Goal: Information Seeking & Learning: Learn about a topic

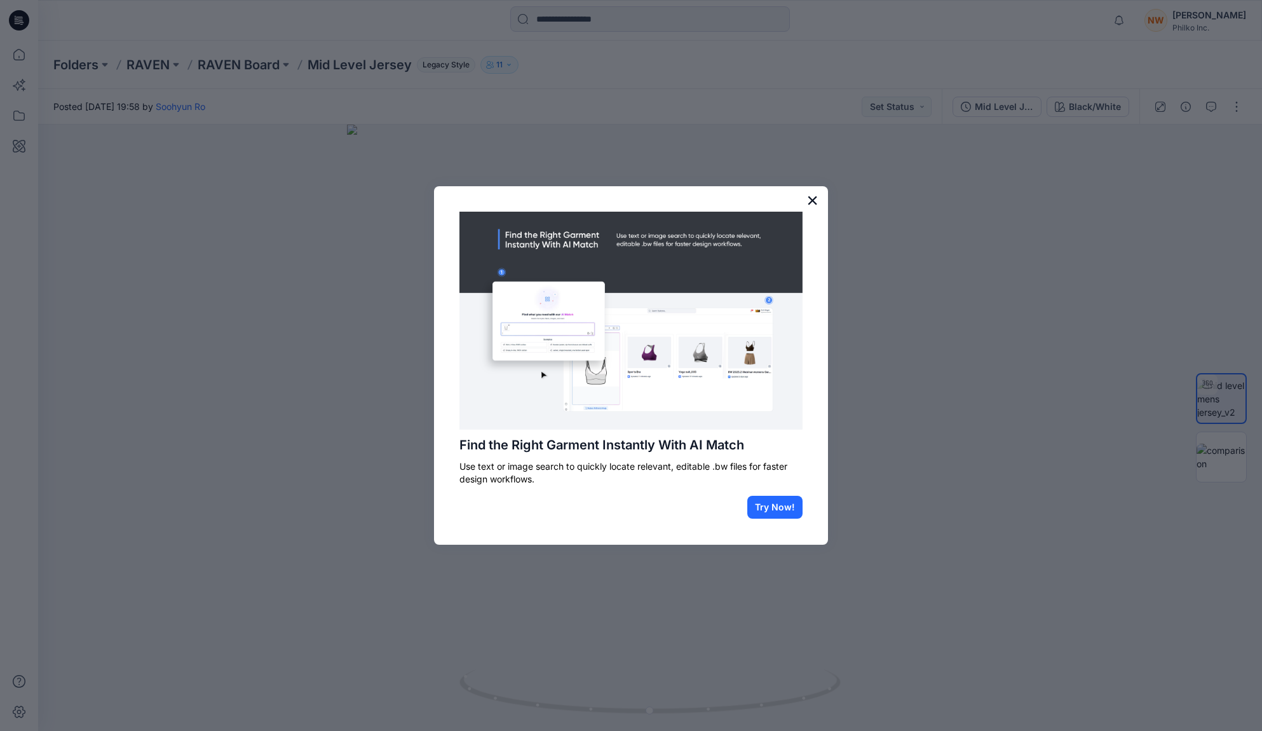
click at [814, 199] on button "×" at bounding box center [812, 200] width 12 height 20
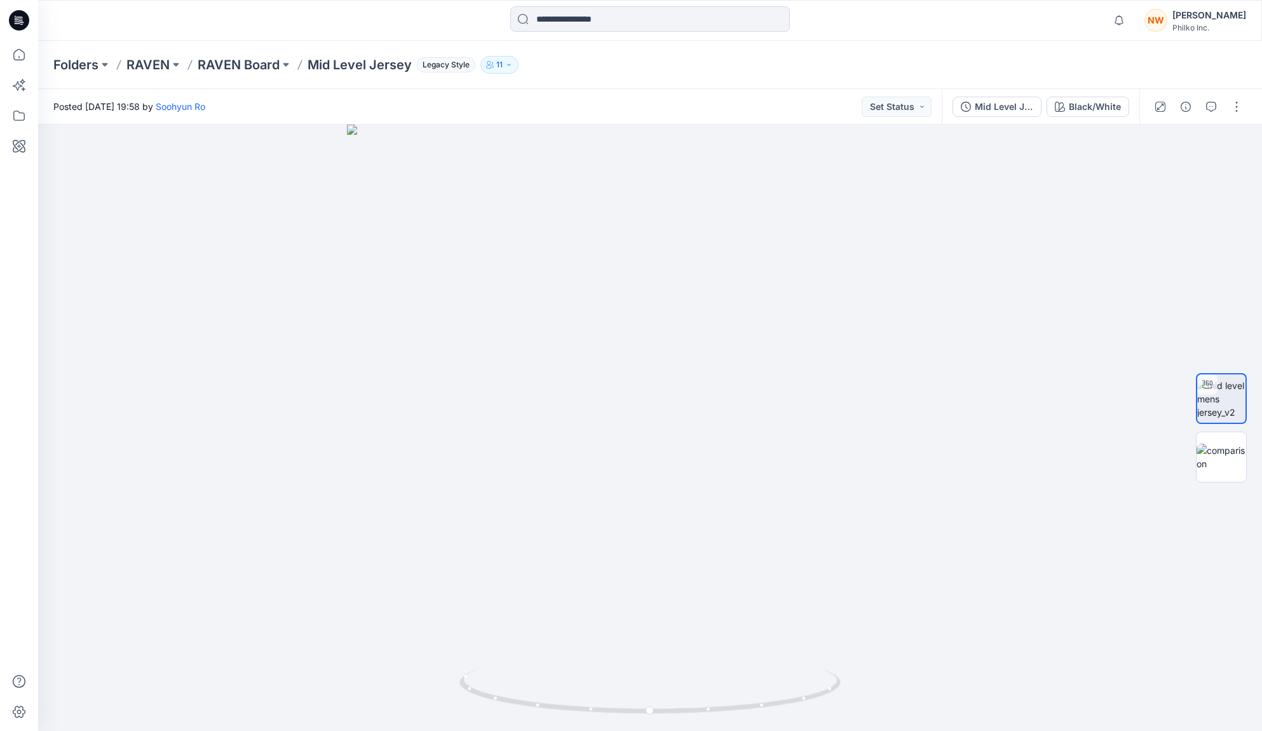
click at [220, 69] on p "RAVEN Board" at bounding box center [239, 65] width 82 height 18
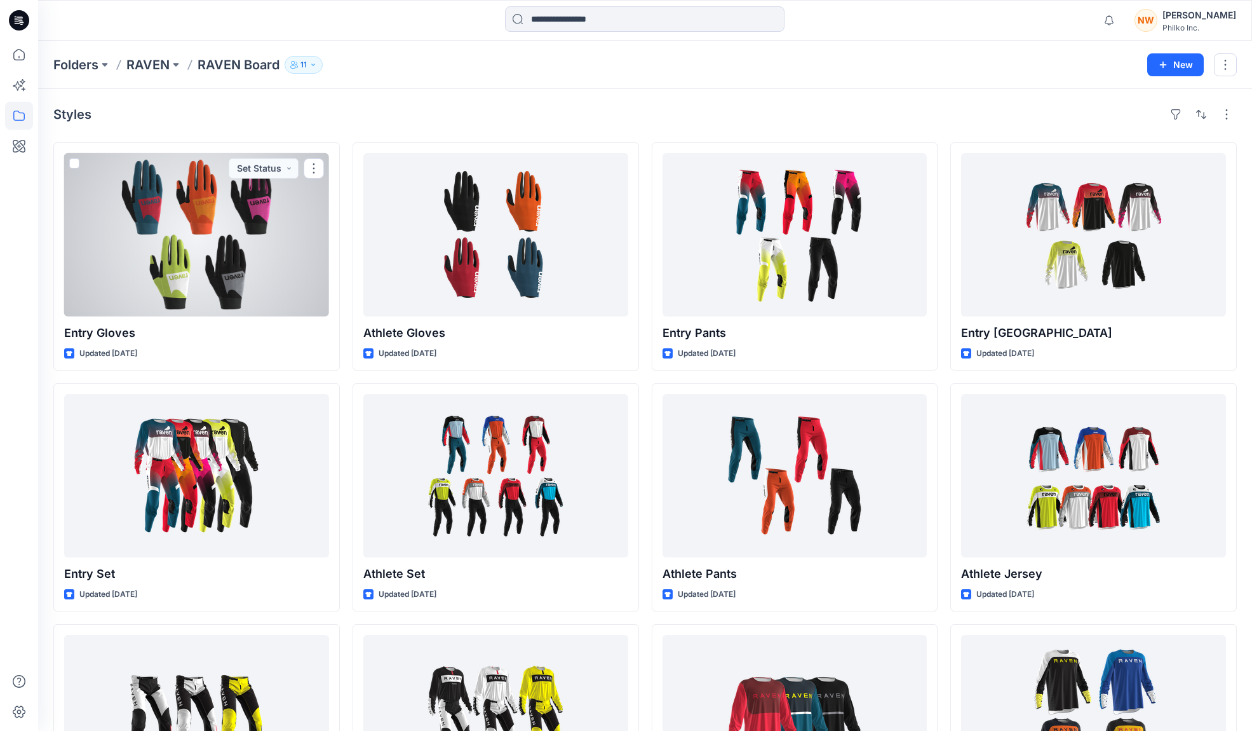
click at [309, 235] on div at bounding box center [196, 234] width 265 height 163
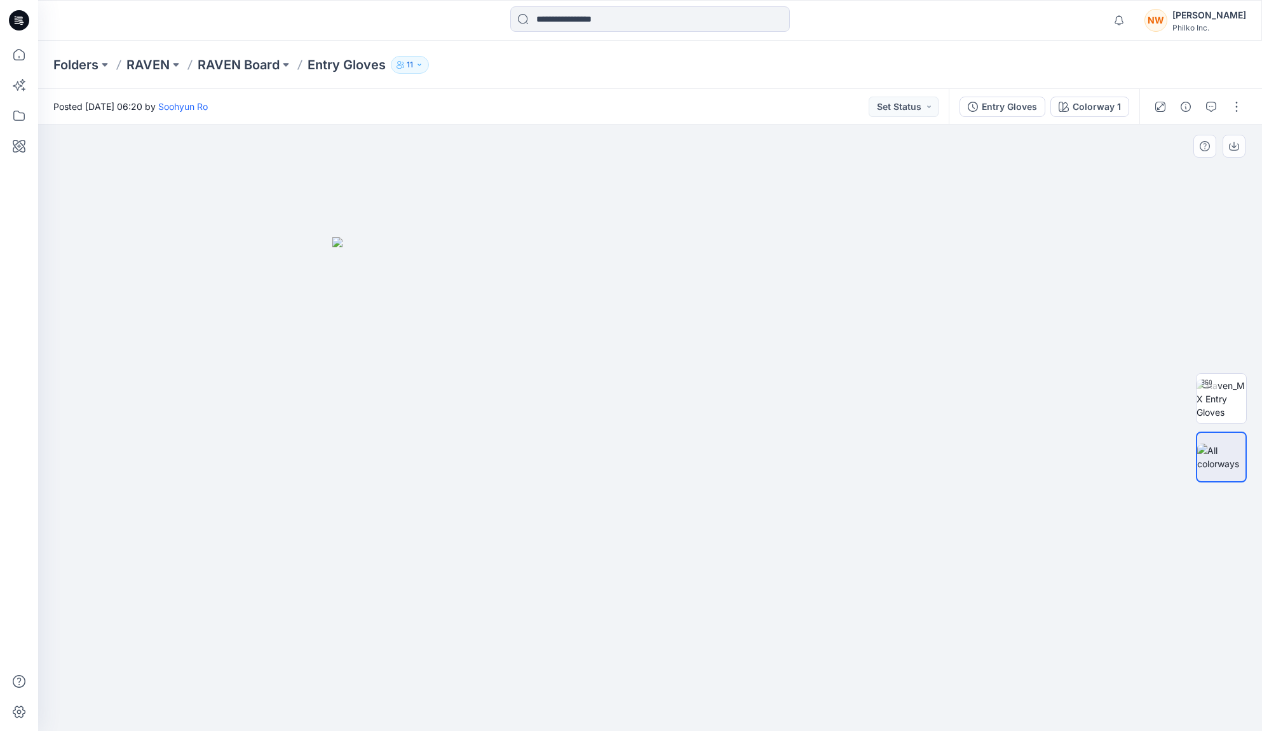
click at [830, 432] on img at bounding box center [649, 484] width 635 height 494
click at [246, 62] on p "RAVEN Board" at bounding box center [239, 65] width 82 height 18
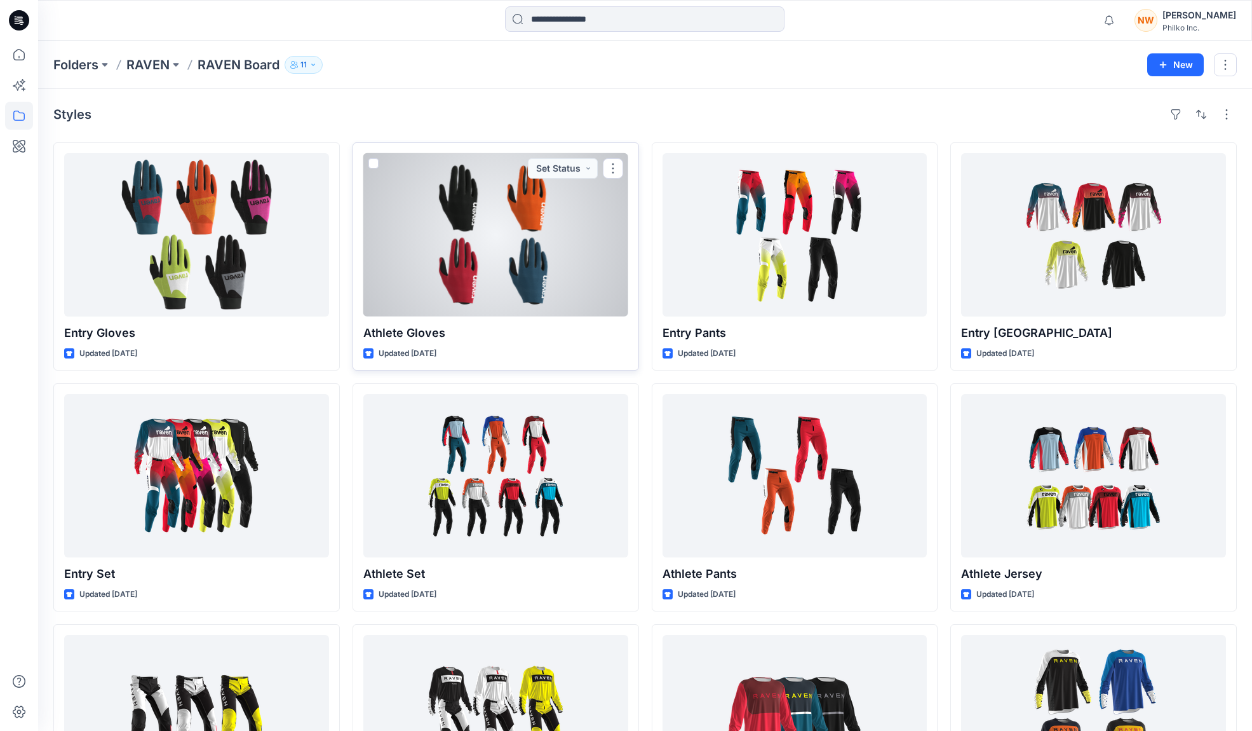
click at [543, 245] on div at bounding box center [495, 234] width 265 height 163
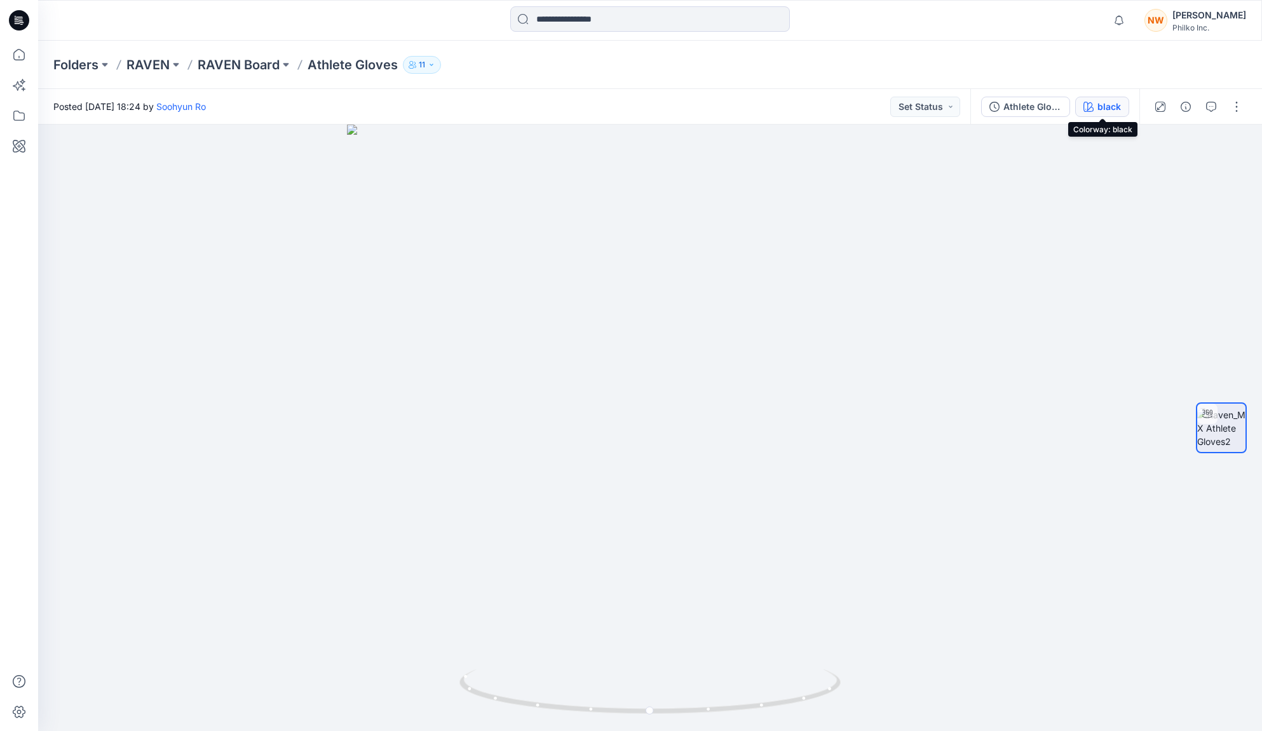
click at [1113, 111] on div "black" at bounding box center [1109, 107] width 24 height 14
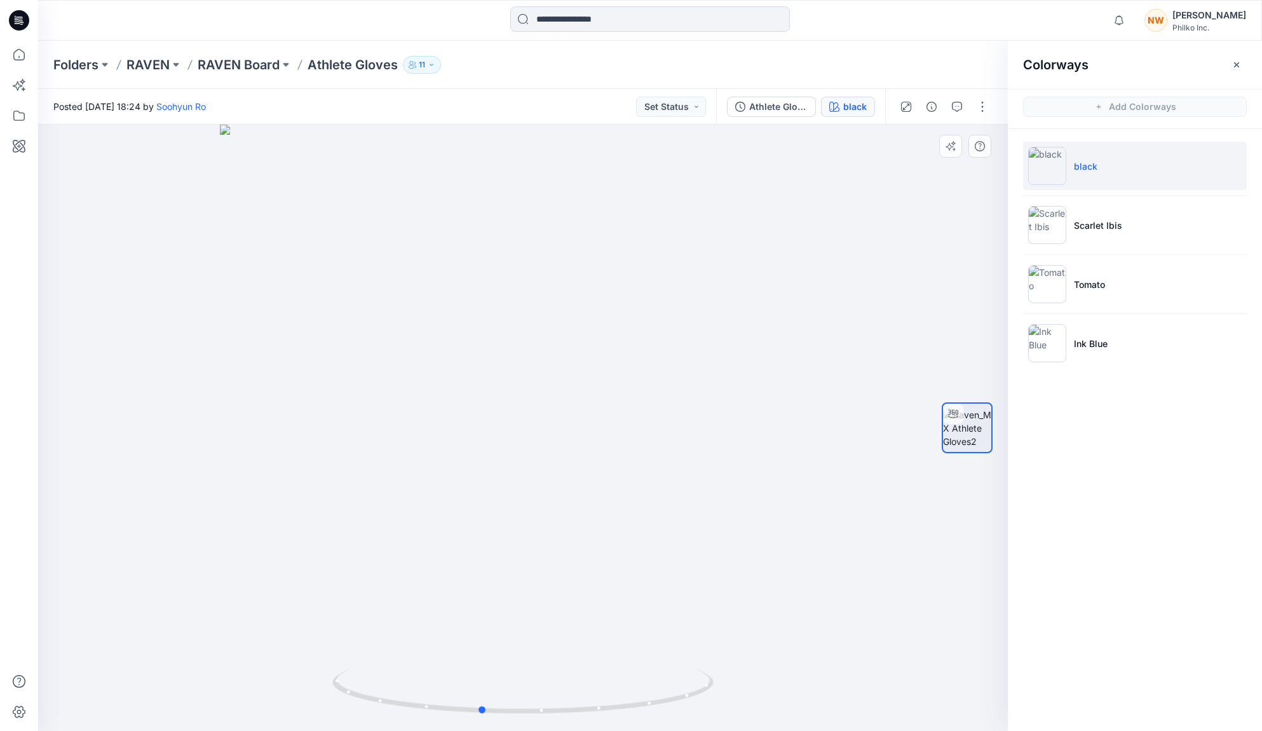
drag, startPoint x: 525, startPoint y: 427, endPoint x: 483, endPoint y: 448, distance: 46.9
click at [483, 448] on div at bounding box center [522, 428] width 969 height 606
click at [1149, 222] on li "Scarlet Ibis" at bounding box center [1135, 225] width 224 height 48
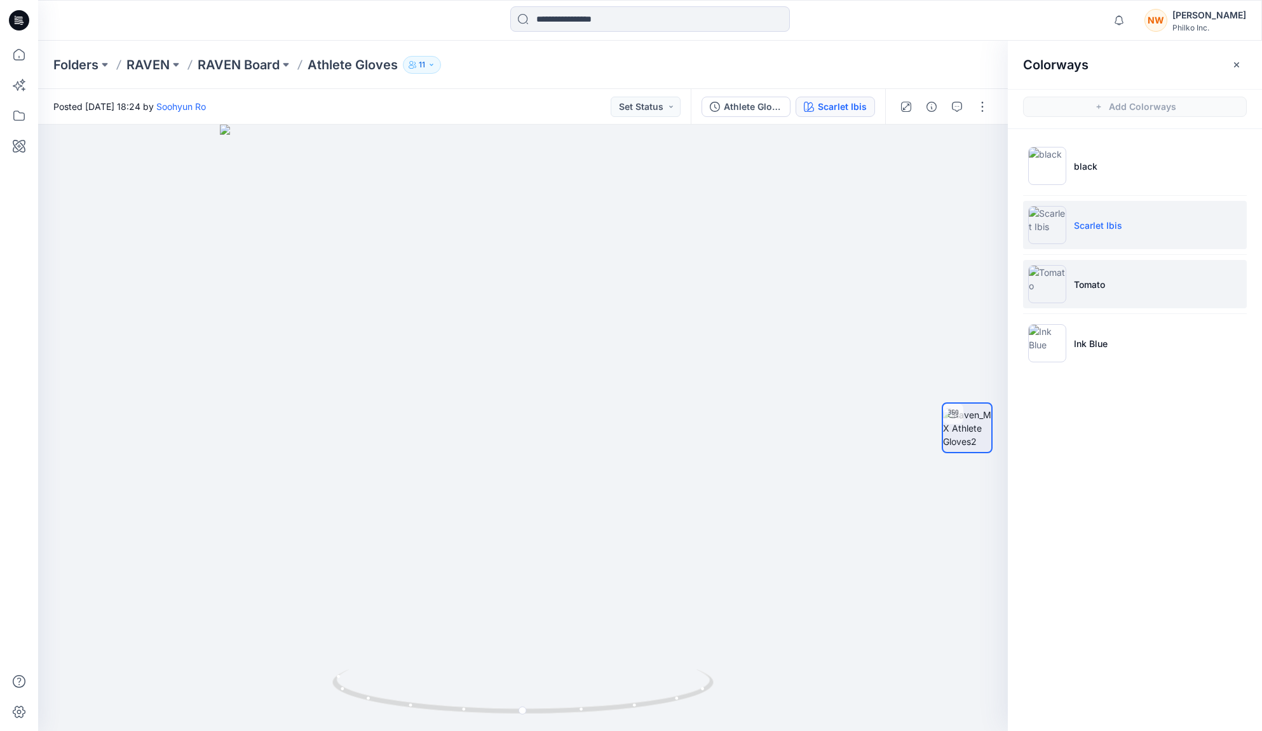
drag, startPoint x: 1154, startPoint y: 289, endPoint x: 1147, endPoint y: 299, distance: 12.7
click at [1154, 288] on li "Tomato" at bounding box center [1135, 284] width 224 height 48
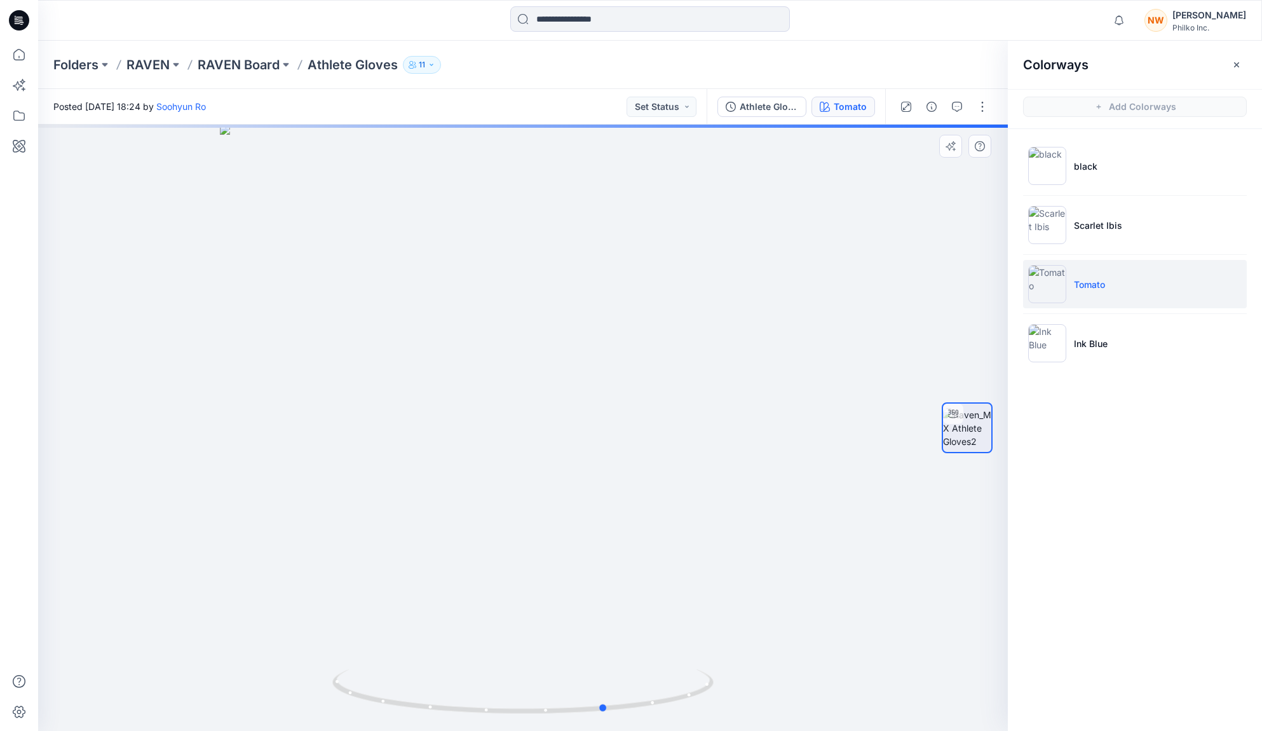
drag, startPoint x: 495, startPoint y: 466, endPoint x: 578, endPoint y: 459, distance: 83.5
click at [578, 459] on div at bounding box center [522, 428] width 969 height 606
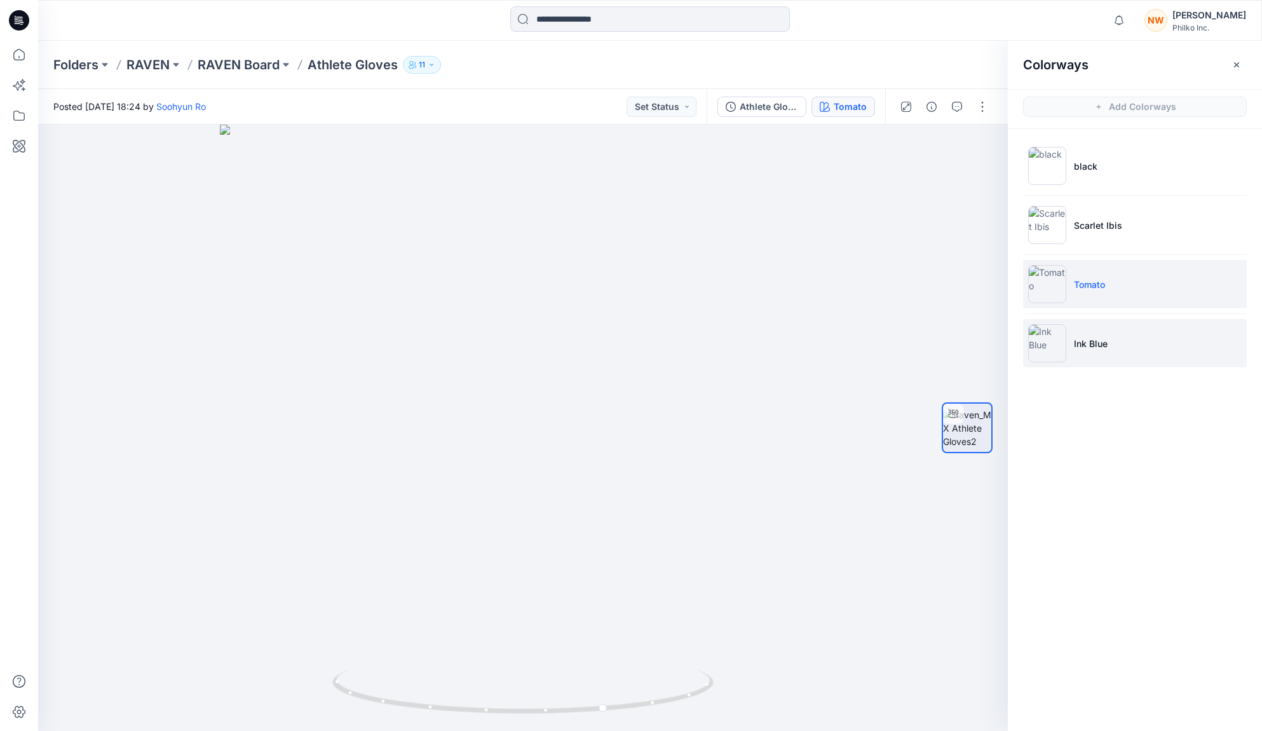
click at [1102, 356] on li "Ink Blue" at bounding box center [1135, 343] width 224 height 48
drag, startPoint x: 540, startPoint y: 487, endPoint x: 444, endPoint y: 497, distance: 96.5
click at [444, 497] on div at bounding box center [522, 428] width 969 height 606
drag, startPoint x: 479, startPoint y: 504, endPoint x: 486, endPoint y: 506, distance: 7.2
click at [486, 506] on div at bounding box center [522, 428] width 969 height 606
